Goal: Transaction & Acquisition: Purchase product/service

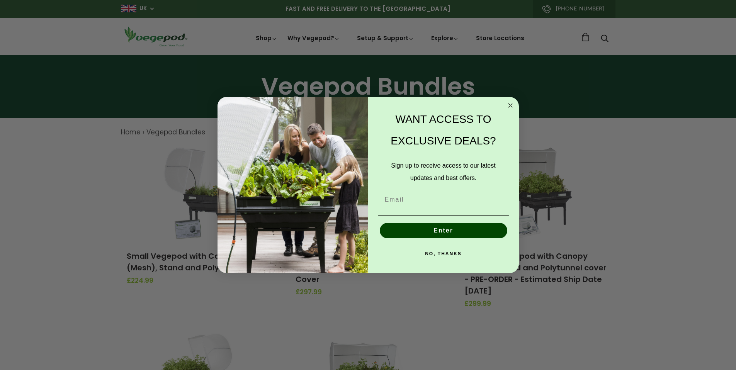
click at [514, 104] on circle "Close dialog" at bounding box center [510, 105] width 9 height 9
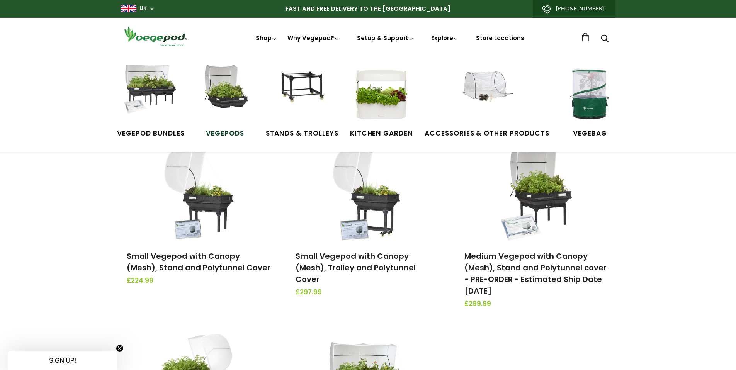
click at [233, 73] on img at bounding box center [225, 94] width 58 height 58
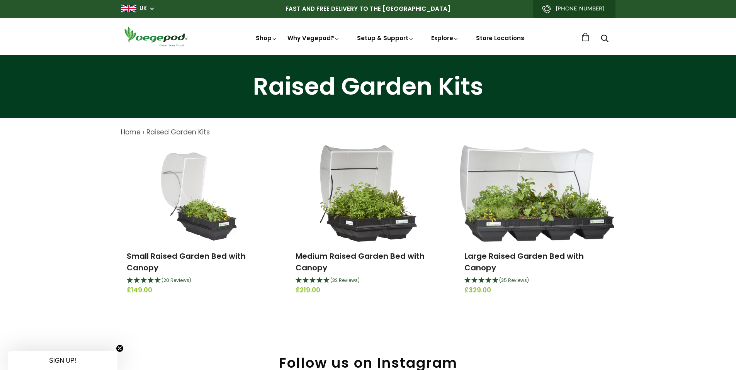
click at [145, 11] on link "UK" at bounding box center [143, 9] width 7 height 8
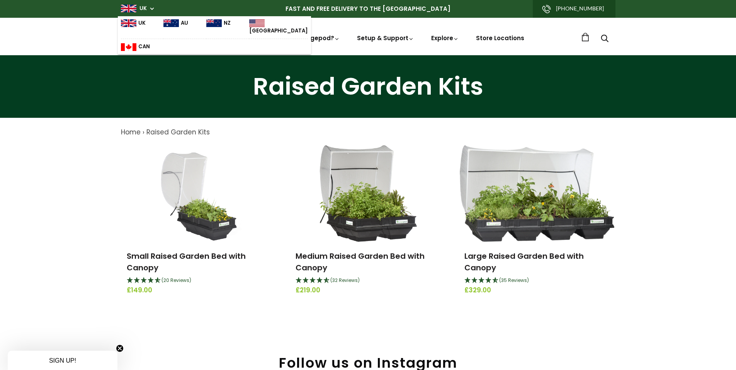
click at [249, 22] on img at bounding box center [256, 23] width 15 height 8
